Goal: Check status: Check status

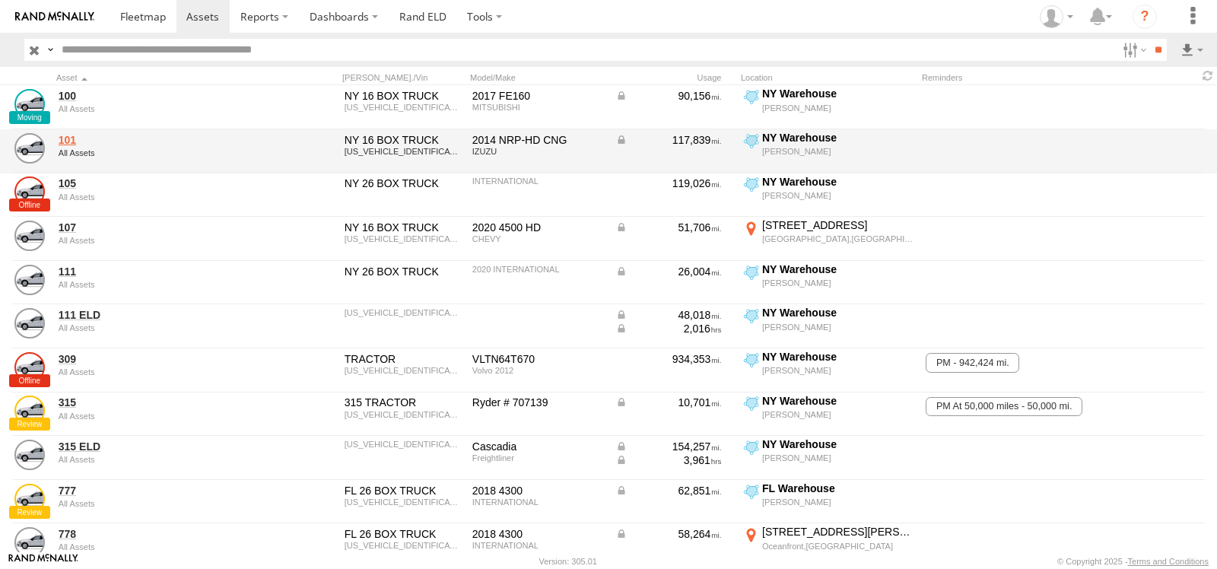
click at [62, 138] on link "101" at bounding box center [163, 140] width 208 height 14
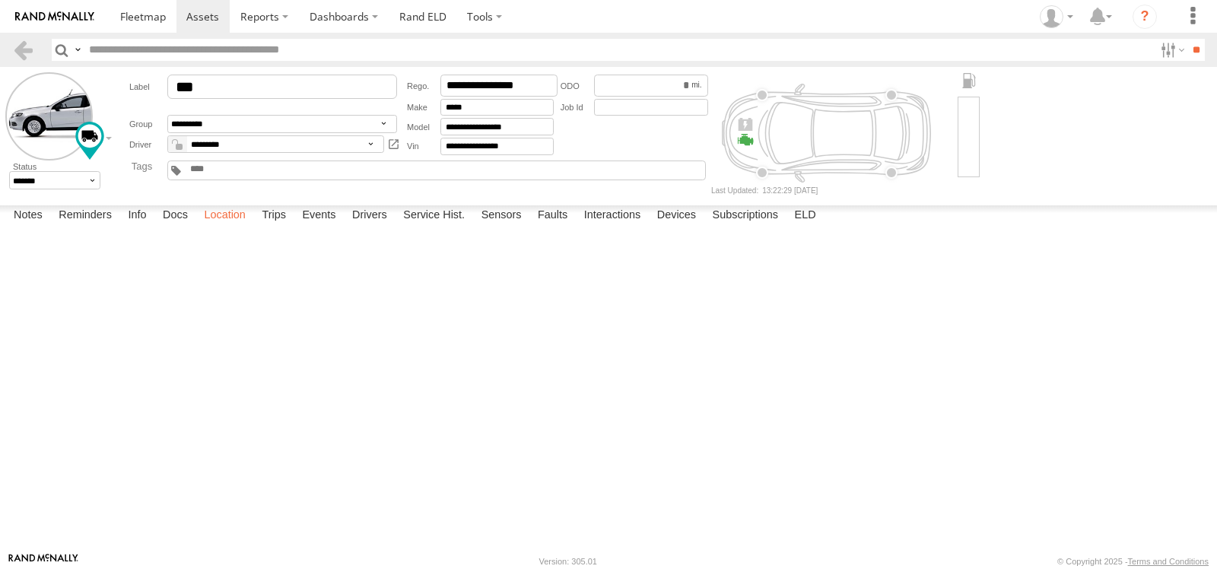
click at [228, 227] on label "Location" at bounding box center [224, 215] width 57 height 21
click at [0, 0] on span at bounding box center [0, 0] width 0 height 0
click at [0, 0] on link at bounding box center [0, 0] width 0 height 0
click at [0, 0] on div at bounding box center [0, 0] width 0 height 0
click at [0, 0] on label at bounding box center [0, 0] width 0 height 0
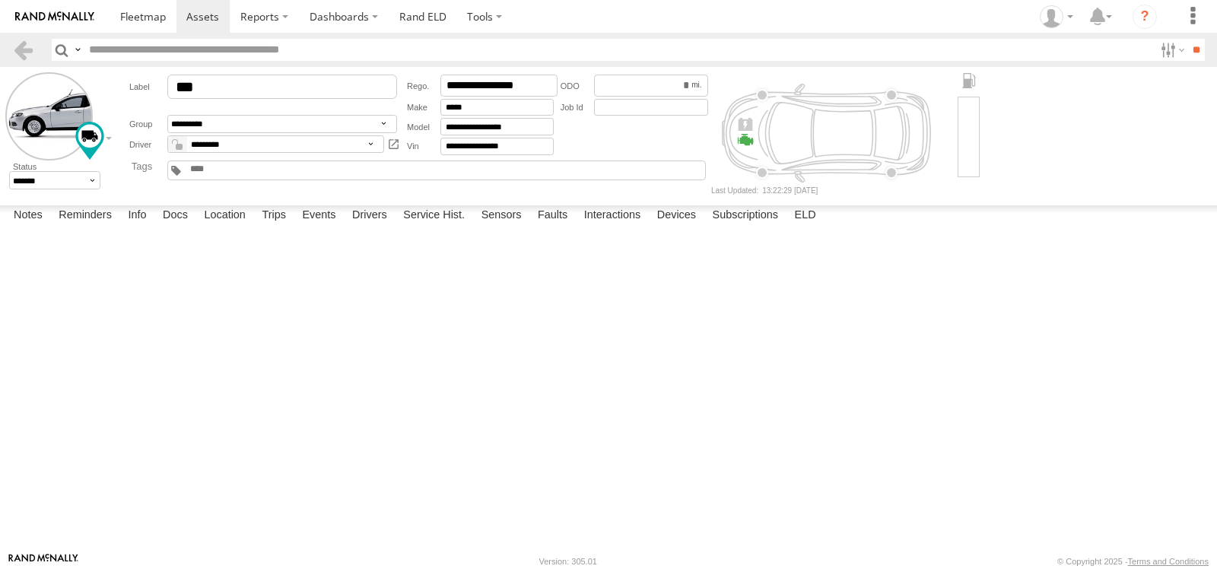
type input "**********"
drag, startPoint x: 603, startPoint y: 390, endPoint x: 606, endPoint y: 313, distance: 77.7
click at [0, 0] on div "101 07:13 Tue 07:31 Tue 07:32 Tue 07:32 Tue 08:13 Tue 12:00 Tue 12:00 Tue 12:08…" at bounding box center [0, 0] width 0 height 0
click at [0, 0] on span at bounding box center [0, 0] width 0 height 0
drag, startPoint x: 527, startPoint y: 339, endPoint x: 536, endPoint y: 417, distance: 78.1
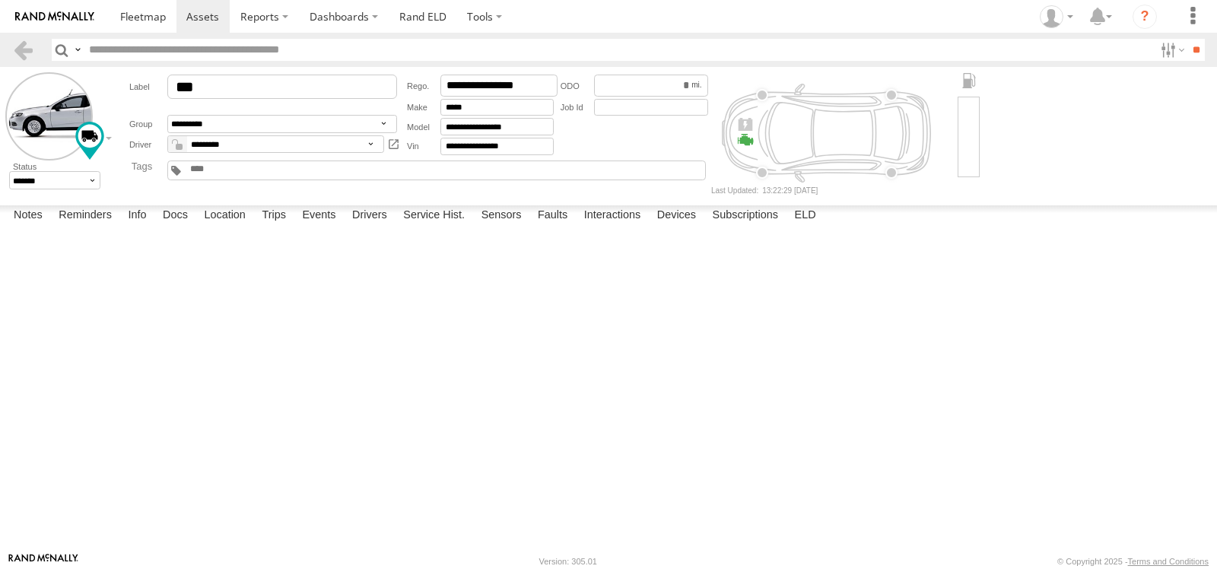
click at [0, 0] on div "101 07:13 Tue 07:31 Tue 07:32 Tue 07:32 Tue 08:13 Tue 12:00 Tue 12:00 Tue 12:08…" at bounding box center [0, 0] width 0 height 0
click at [0, 0] on span at bounding box center [0, 0] width 0 height 0
drag, startPoint x: 515, startPoint y: 393, endPoint x: 542, endPoint y: 439, distance: 53.9
click at [0, 0] on div "← Move left → Move right ↑ Move up ↓ Move down + Zoom in - Zoom out Home Jump l…" at bounding box center [0, 0] width 0 height 0
click at [0, 0] on div "101 07:13 Tue 07:31 Tue 07:32 Tue 07:32 Tue 08:13 Tue 12:00 Tue 12:00 Tue 12:08…" at bounding box center [0, 0] width 0 height 0
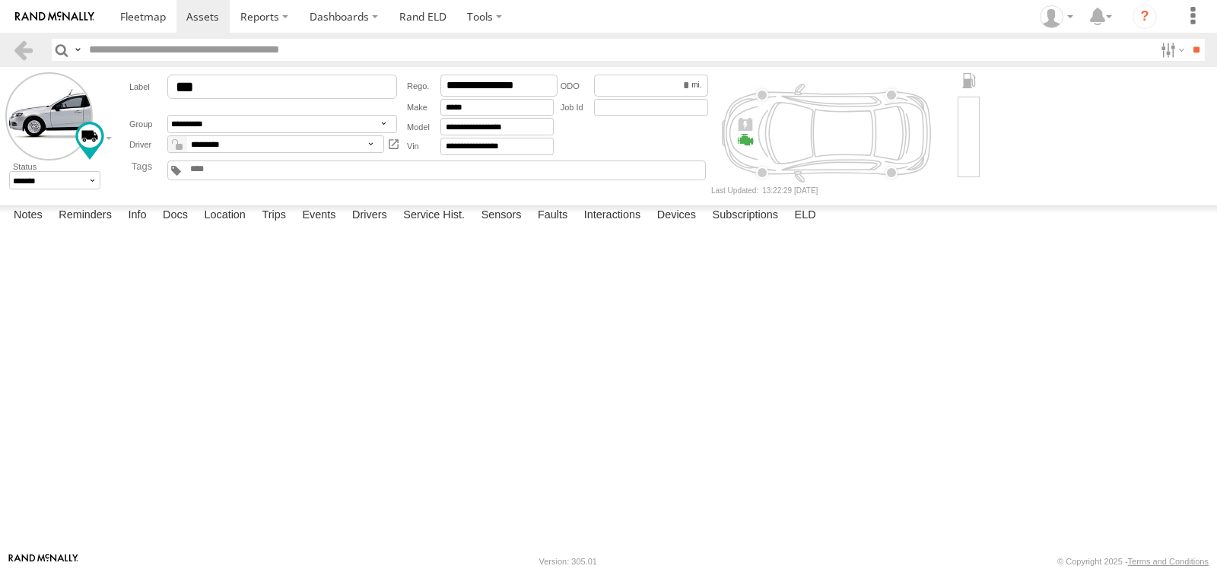
drag, startPoint x: 601, startPoint y: 346, endPoint x: 598, endPoint y: 272, distance: 74.6
click at [0, 0] on div "101 07:13 Tue 07:31 Tue 07:32 Tue 07:32 Tue 08:13 Tue 12:00 Tue 12:00 Tue 12:08…" at bounding box center [0, 0] width 0 height 0
click at [0, 0] on span at bounding box center [0, 0] width 0 height 0
click at [0, 0] on link at bounding box center [0, 0] width 0 height 0
click at [0, 0] on span at bounding box center [0, 0] width 0 height 0
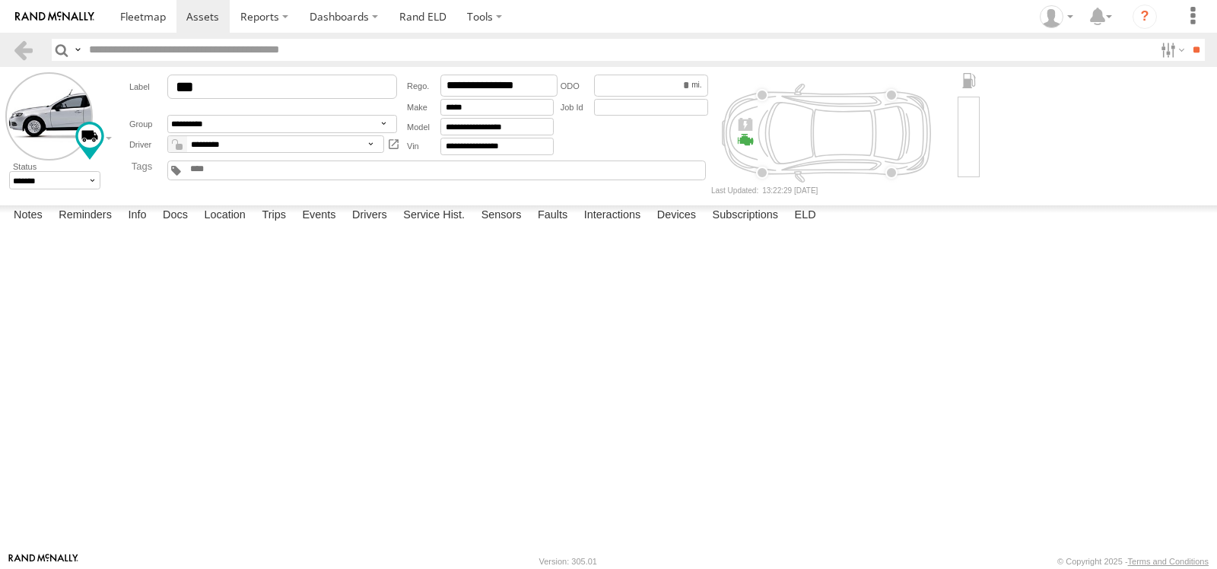
click at [0, 0] on link at bounding box center [0, 0] width 0 height 0
click at [0, 0] on span at bounding box center [0, 0] width 0 height 0
drag, startPoint x: 678, startPoint y: 275, endPoint x: 666, endPoint y: 374, distance: 99.7
click at [0, 0] on div "101 07:13 Tue 07:31 Tue 07:32 Tue 07:32 Tue 08:13 Tue 12:00 Tue 12:00 Tue 12:08…" at bounding box center [0, 0] width 0 height 0
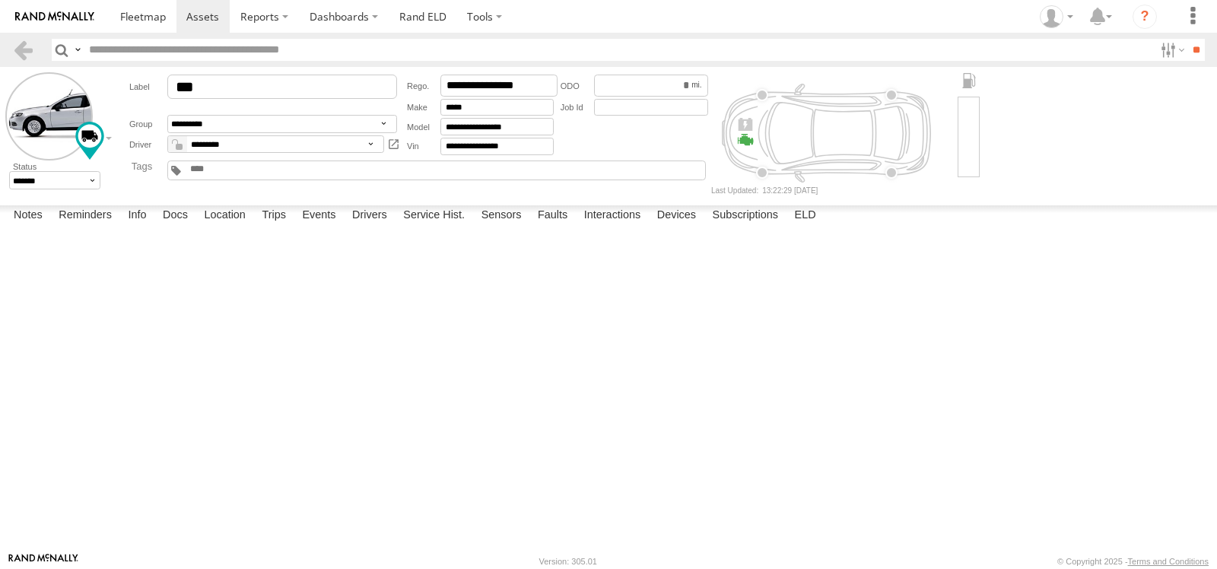
click at [0, 0] on link at bounding box center [0, 0] width 0 height 0
drag, startPoint x: 815, startPoint y: 371, endPoint x: 799, endPoint y: 259, distance: 113.7
click at [0, 0] on div "101 07:13 Tue 07:31 Tue 07:32 Tue 07:32 Tue 08:13 Tue 12:00 Tue 12:00 Tue 12:08…" at bounding box center [0, 0] width 0 height 0
drag, startPoint x: 886, startPoint y: 355, endPoint x: 786, endPoint y: 422, distance: 120.7
click at [0, 0] on div "101 07:13 Tue 08:13 Tue 12:33 Tue 12:33 Tue 12:36 Tue 12:38 Tue 12:51 Tue 13:12…" at bounding box center [0, 0] width 0 height 0
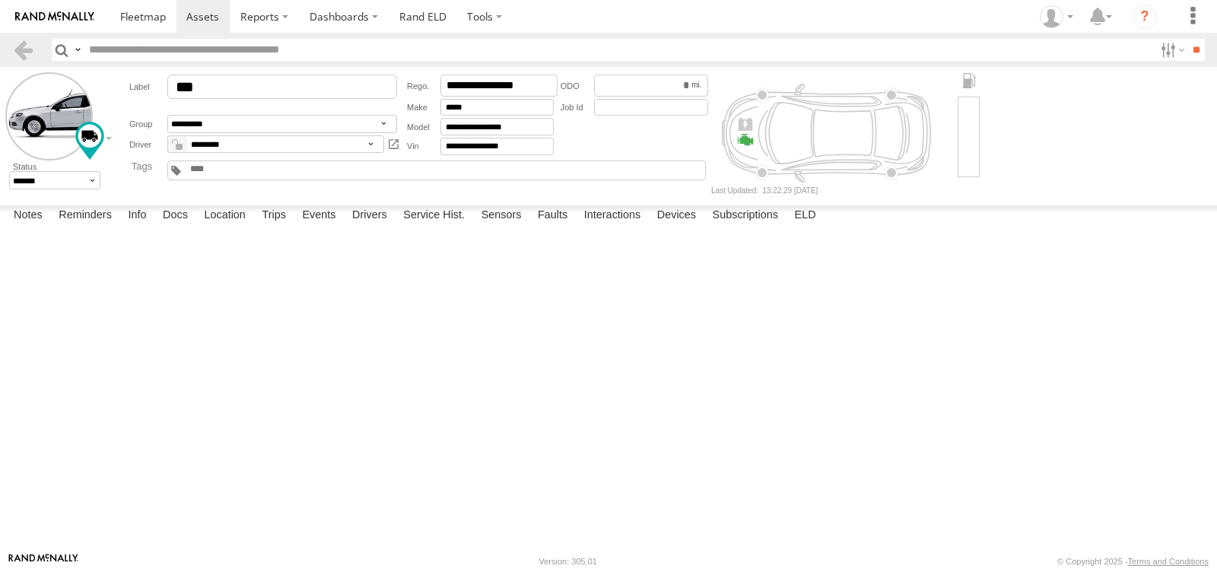
drag, startPoint x: 650, startPoint y: 329, endPoint x: 831, endPoint y: 297, distance: 183.0
click at [0, 0] on div "101 07:13 Tue 08:13 Tue 12:33 Tue 12:33 Tue 12:36 Tue 12:38 Tue 12:51 Tue 13:12…" at bounding box center [0, 0] width 0 height 0
drag, startPoint x: 885, startPoint y: 321, endPoint x: 947, endPoint y: 346, distance: 67.2
click at [0, 0] on div "101 07:13 Tue 08:13 Tue 12:33 Tue 12:33 Tue 12:36 Tue 12:38 Tue 12:51 Tue 13:12…" at bounding box center [0, 0] width 0 height 0
drag, startPoint x: 1026, startPoint y: 339, endPoint x: 1040, endPoint y: 363, distance: 28.3
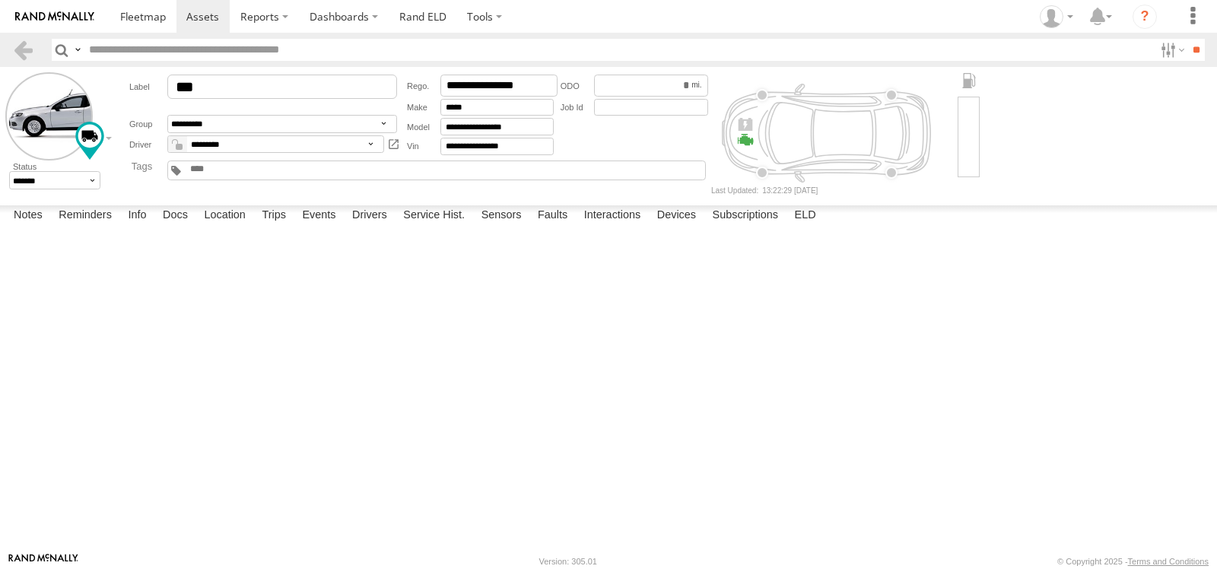
click at [0, 0] on div "101 07:13 Tue 08:13 Tue 12:33 Tue 12:33 Tue 12:36 Tue 12:38 Tue 12:51 Tue 13:12…" at bounding box center [0, 0] width 0 height 0
click at [0, 0] on span at bounding box center [0, 0] width 0 height 0
click at [0, 0] on link at bounding box center [0, 0] width 0 height 0
click at [0, 0] on span at bounding box center [0, 0] width 0 height 0
click at [0, 0] on link at bounding box center [0, 0] width 0 height 0
